Goal: Task Accomplishment & Management: Use online tool/utility

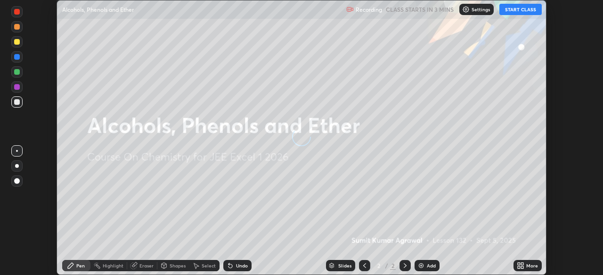
scroll to position [275, 602]
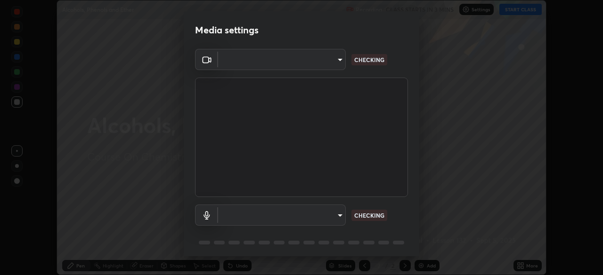
type input "1e49b53be58bf3658c32ba4c8e2538d2601885ca91182b01ba969948c87b8f29"
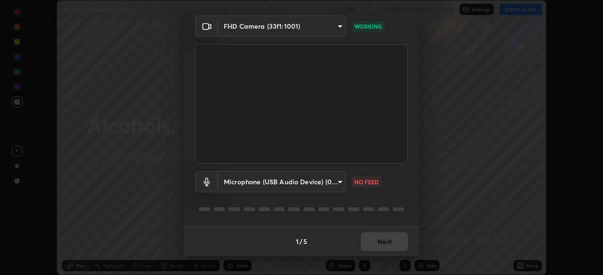
click at [315, 178] on body "Erase all Alcohols, Phenols and Ether Recording CLASS STARTS IN 3 MINS Settings…" at bounding box center [301, 137] width 603 height 275
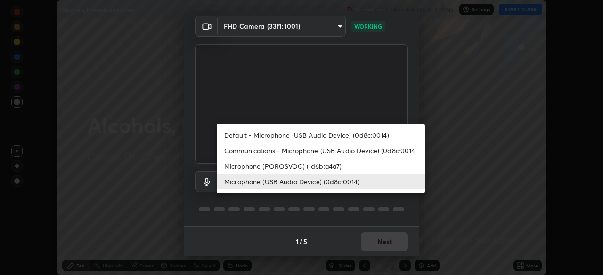
click at [303, 150] on li "Communications - Microphone (USB Audio Device) (0d8c:0014)" at bounding box center [321, 151] width 208 height 16
type input "communications"
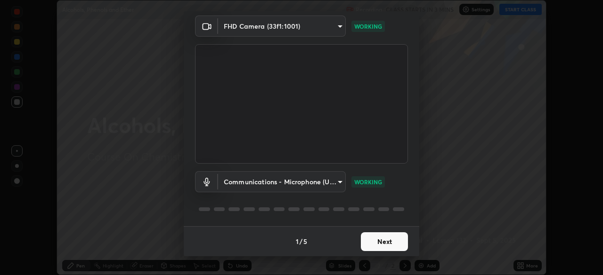
click at [376, 240] on button "Next" at bounding box center [384, 242] width 47 height 19
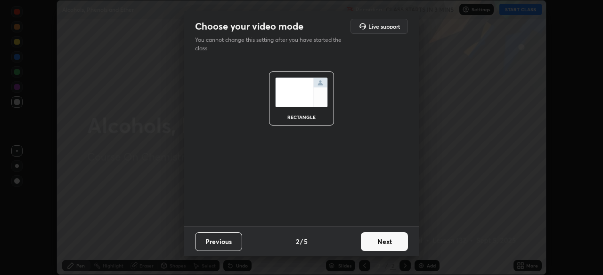
scroll to position [0, 0]
click at [379, 244] on button "Next" at bounding box center [384, 242] width 47 height 19
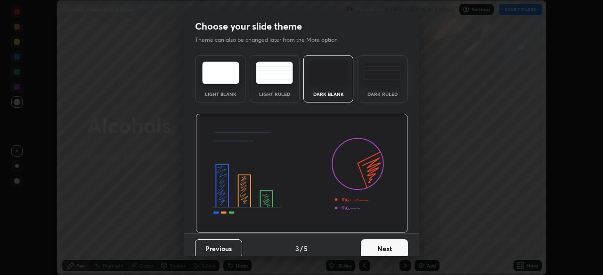
click at [381, 245] on button "Next" at bounding box center [384, 249] width 47 height 19
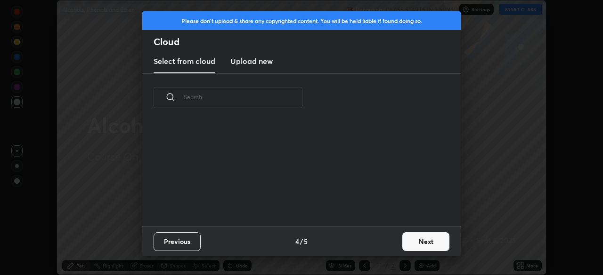
click at [423, 242] on button "Next" at bounding box center [425, 242] width 47 height 19
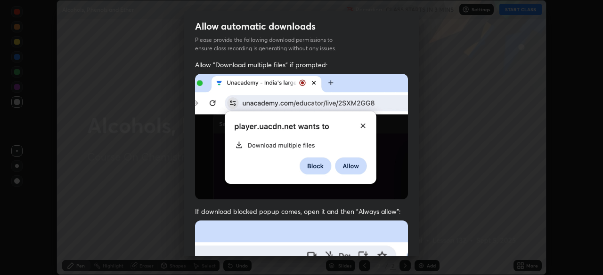
scroll to position [226, 0]
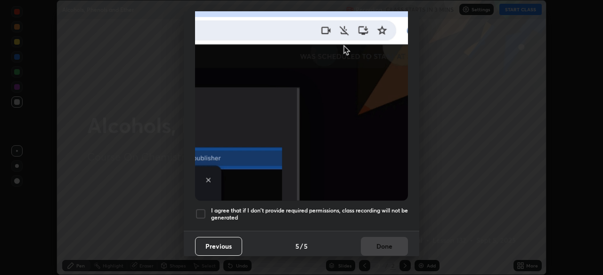
click at [305, 194] on img at bounding box center [301, 98] width 213 height 206
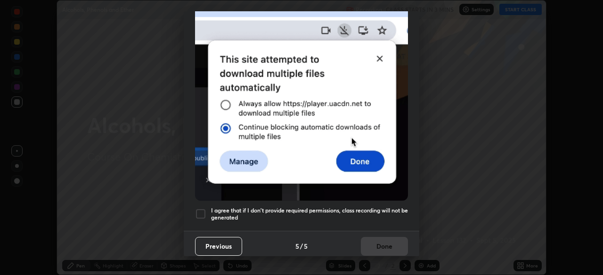
click at [198, 209] on div at bounding box center [200, 214] width 11 height 11
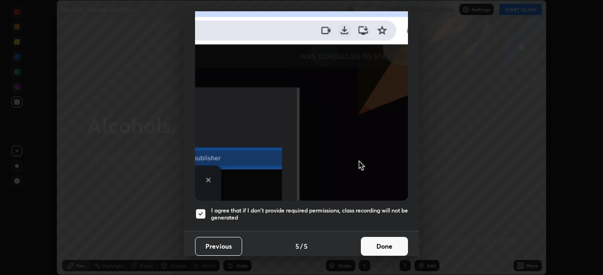
click at [372, 242] on button "Done" at bounding box center [384, 246] width 47 height 19
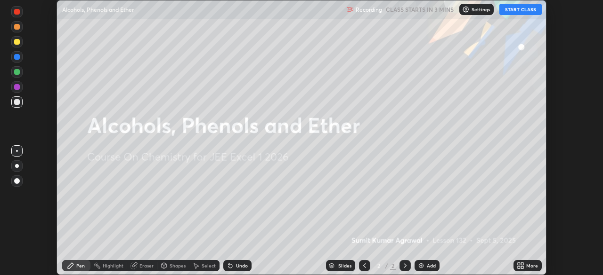
click at [515, 8] on button "START CLASS" at bounding box center [520, 9] width 42 height 11
